Goal: Information Seeking & Learning: Learn about a topic

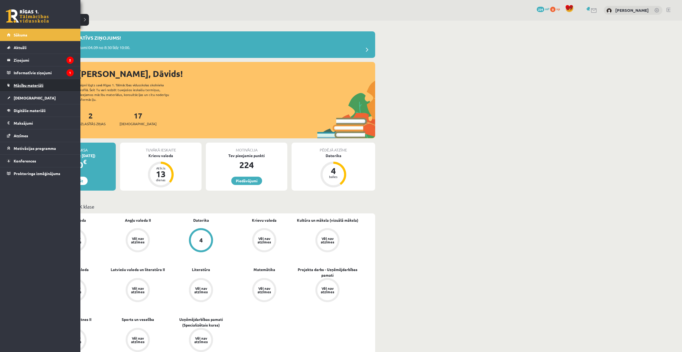
click at [23, 83] on link "Mācību materiāli" at bounding box center [40, 85] width 67 height 12
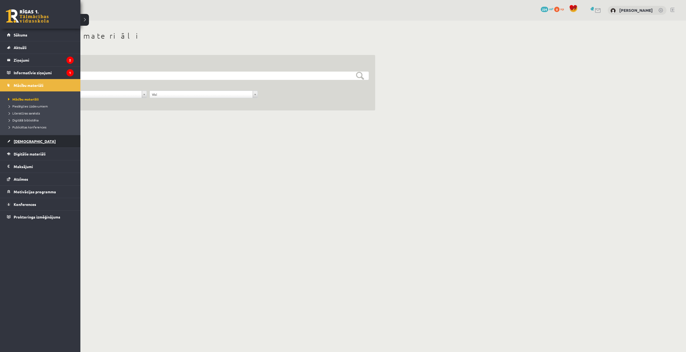
click at [24, 145] on link "[DEMOGRAPHIC_DATA]" at bounding box center [40, 141] width 67 height 12
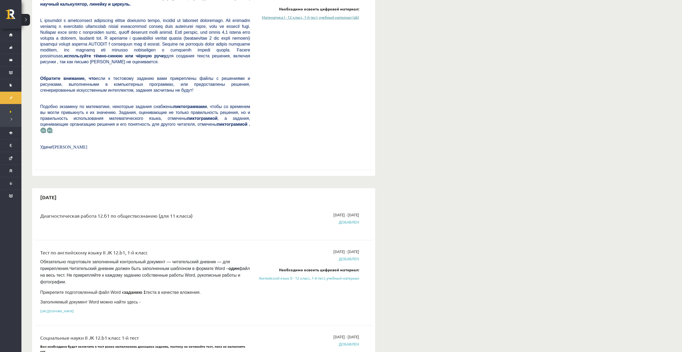
scroll to position [268, 0]
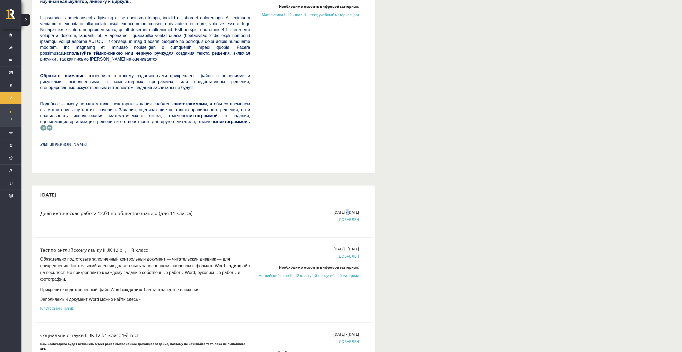
drag, startPoint x: 331, startPoint y: 211, endPoint x: 335, endPoint y: 211, distance: 4.6
click at [335, 211] on font "[DATE] - [DATE]" at bounding box center [347, 212] width 26 height 5
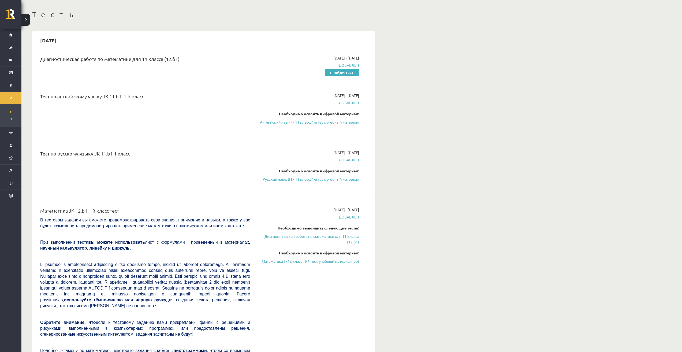
scroll to position [0, 0]
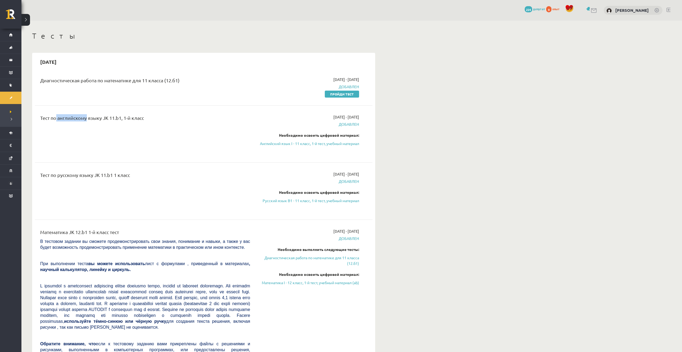
drag, startPoint x: 62, startPoint y: 115, endPoint x: 110, endPoint y: 133, distance: 50.7
click at [96, 118] on font "Тест по английскому языку JK 11.b1, 1-й класс" at bounding box center [92, 118] width 104 height 6
drag, startPoint x: 67, startPoint y: 185, endPoint x: 97, endPoint y: 179, distance: 30.1
click at [94, 180] on div "Тест по русскому языку JK 11.b1 1 класс" at bounding box center [145, 176] width 210 height 10
drag, startPoint x: 57, startPoint y: 240, endPoint x: 111, endPoint y: 240, distance: 54.4
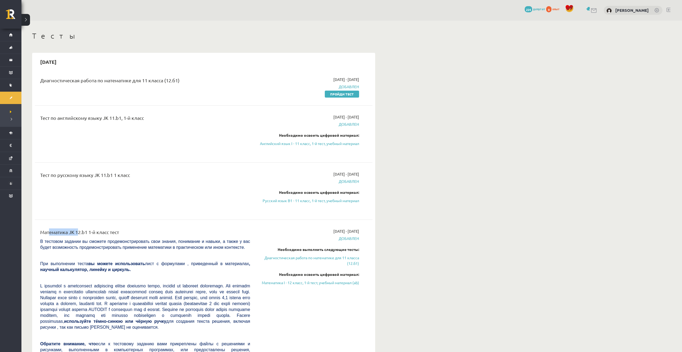
click at [86, 238] on div "Математика JK 12.b1 1-й класс тест" at bounding box center [145, 233] width 210 height 10
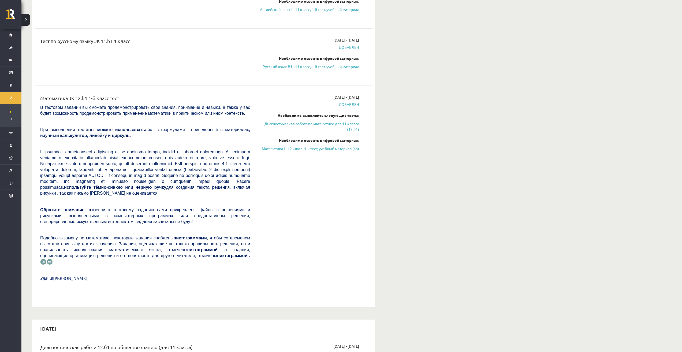
click at [294, 188] on div "[DATE] - [DATE] Добавлен Необходимо выполнить следующие тесты: Диагностическая …" at bounding box center [308, 193] width 109 height 198
drag, startPoint x: 275, startPoint y: 120, endPoint x: 362, endPoint y: 120, distance: 87.7
click at [362, 120] on div "[DATE] - [DATE] Добавлен Необходимо выполнить следующие тесты: Диагностическая …" at bounding box center [308, 193] width 109 height 198
click at [361, 121] on div "[DATE] - [DATE] Добавлен Необходимо выполнить следующие тесты: Диагностическая …" at bounding box center [308, 193] width 109 height 198
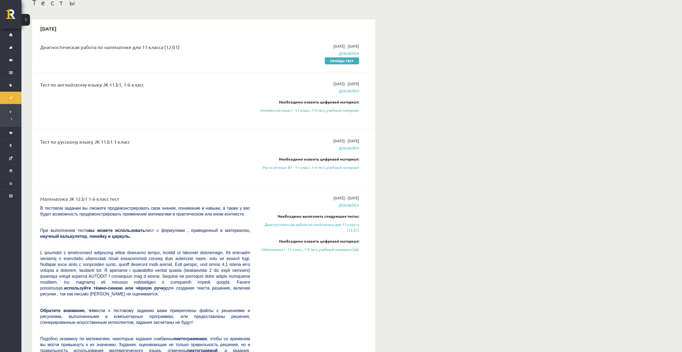
scroll to position [45, 0]
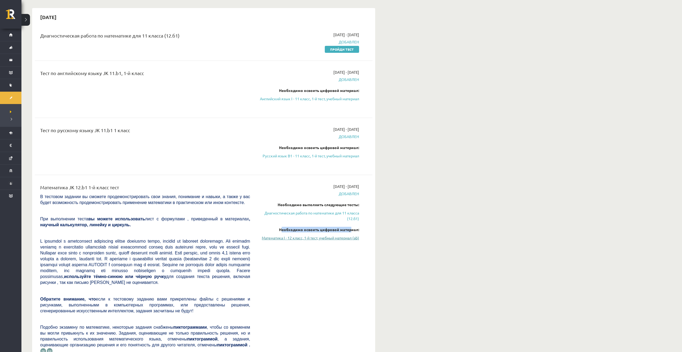
drag, startPoint x: 278, startPoint y: 236, endPoint x: 341, endPoint y: 244, distance: 62.7
click at [350, 232] on div "Необходимо освоить цифровой материал:" at bounding box center [308, 230] width 101 height 6
drag, startPoint x: 269, startPoint y: 256, endPoint x: 270, endPoint y: 247, distance: 8.1
click at [270, 256] on div "[DATE] - [DATE] Добавлен Необходимо выполнить следующие тесты: Диагностическая …" at bounding box center [308, 283] width 109 height 198
